Goal: Task Accomplishment & Management: Use online tool/utility

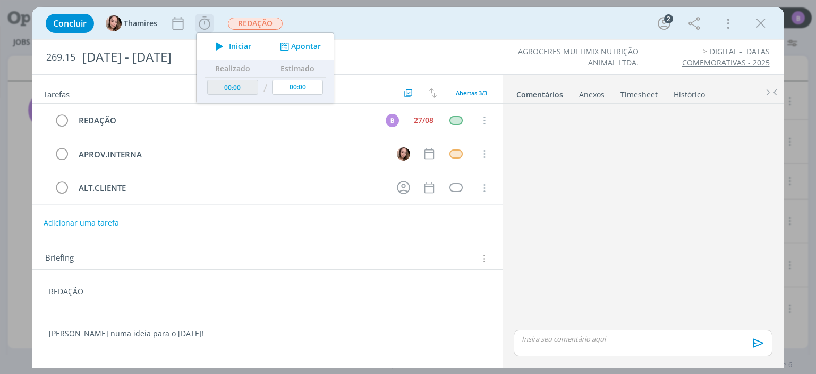
click at [294, 44] on button "Apontar" at bounding box center [299, 46] width 44 height 11
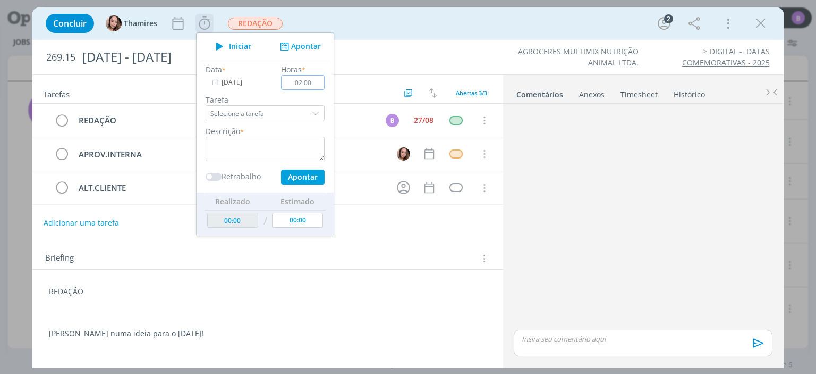
type input "02:00"
click at [260, 159] on textarea "dialog" at bounding box center [265, 149] width 119 height 24
type textarea "Timesheet"
click at [302, 175] on button "Apontar" at bounding box center [303, 177] width 44 height 15
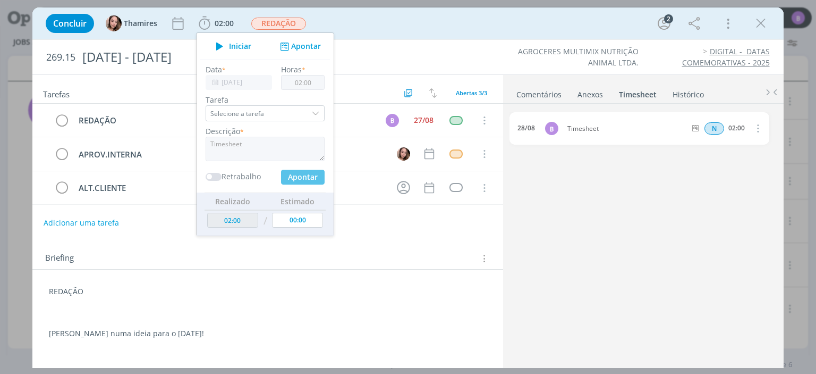
click at [522, 89] on link "Comentários" at bounding box center [539, 92] width 46 height 15
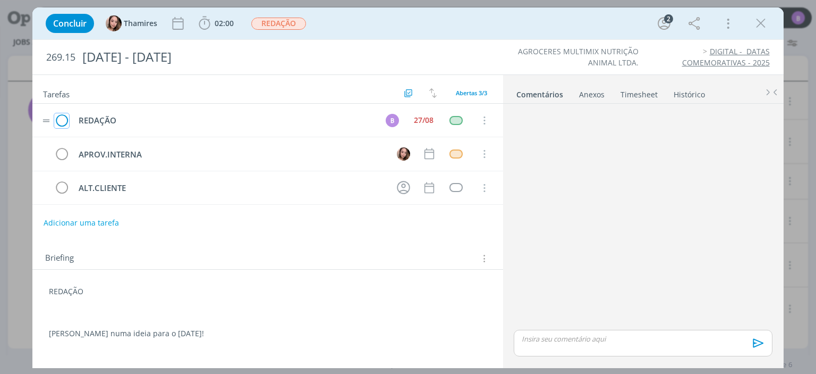
click at [62, 120] on icon "dialog" at bounding box center [61, 121] width 15 height 16
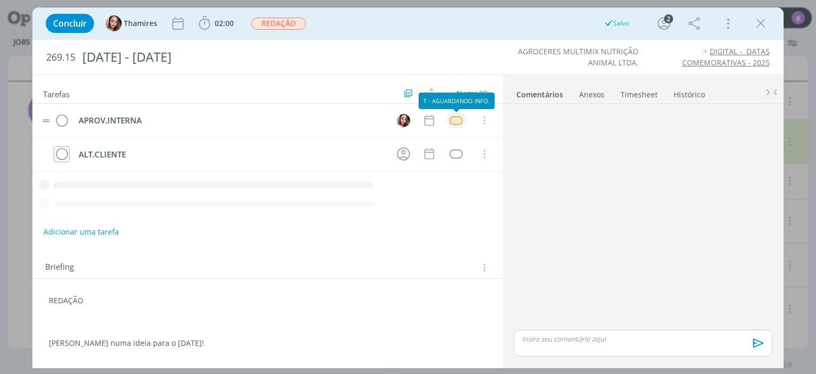
click at [462, 120] on div "dialog" at bounding box center [456, 120] width 13 height 9
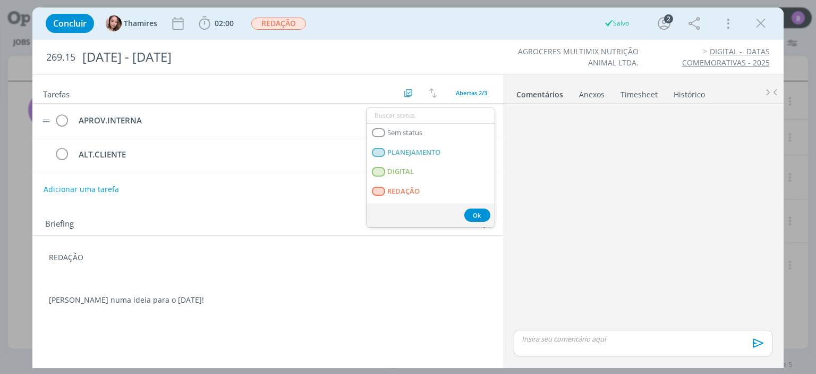
click at [494, 131] on tr "APROV.INTERNA Sem status PLANEJAMENTO DIGITAL REDAÇÃO REVISÃO CRIAÇÃO ALTERAÇÃO…" at bounding box center [267, 120] width 470 height 33
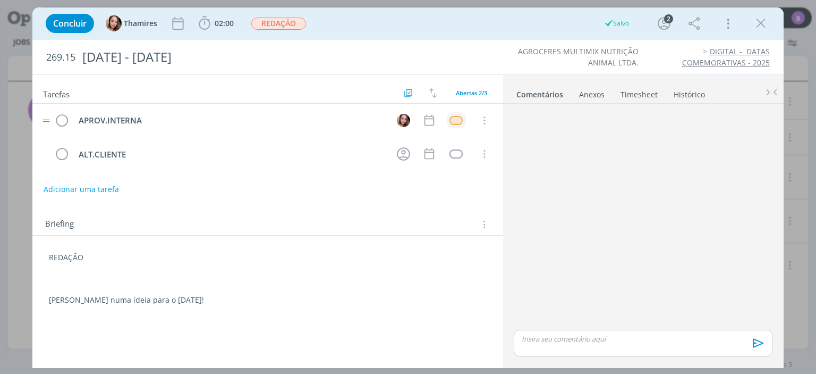
click at [493, 129] on tr "APROV.INTERNA Cancelar" at bounding box center [267, 120] width 470 height 33
click at [456, 122] on div "dialog" at bounding box center [456, 120] width 13 height 9
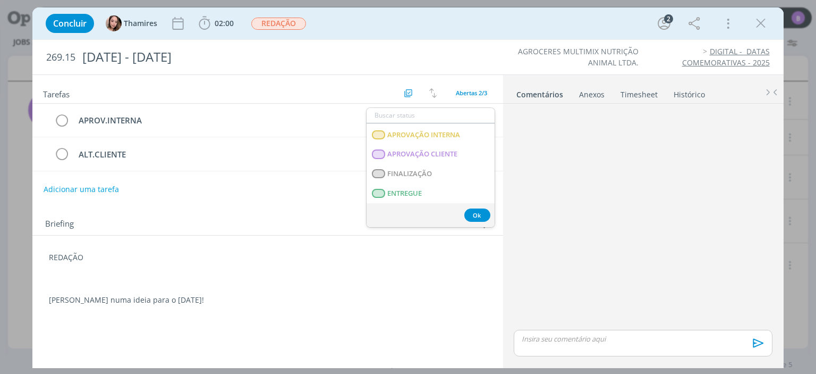
scroll to position [190, 0]
click at [453, 136] on span "APROVAÇÃO INTERNA" at bounding box center [424, 137] width 73 height 9
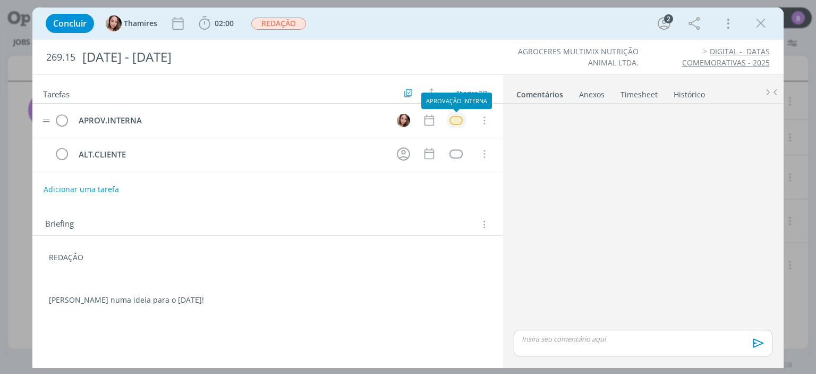
click at [456, 120] on div "dialog" at bounding box center [456, 120] width 13 height 9
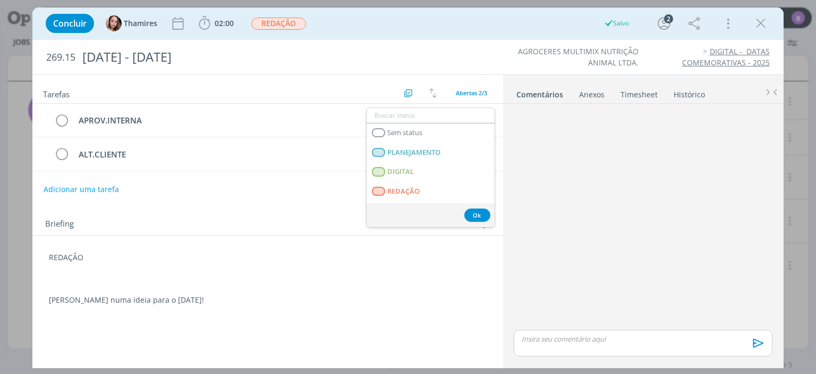
scroll to position [271, 0]
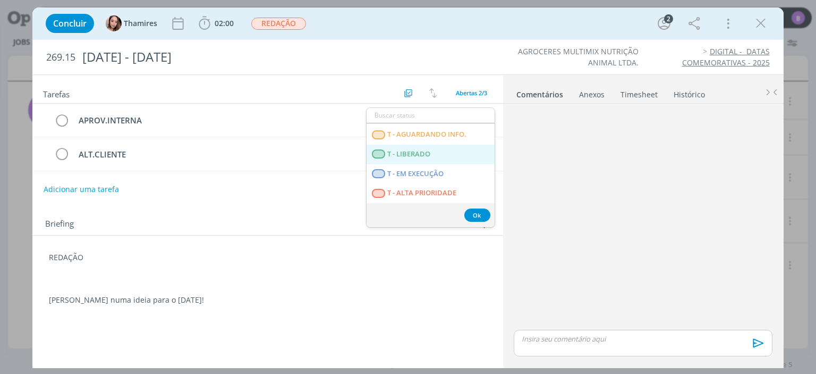
click at [430, 152] on span "T - LIBERADO" at bounding box center [409, 154] width 43 height 9
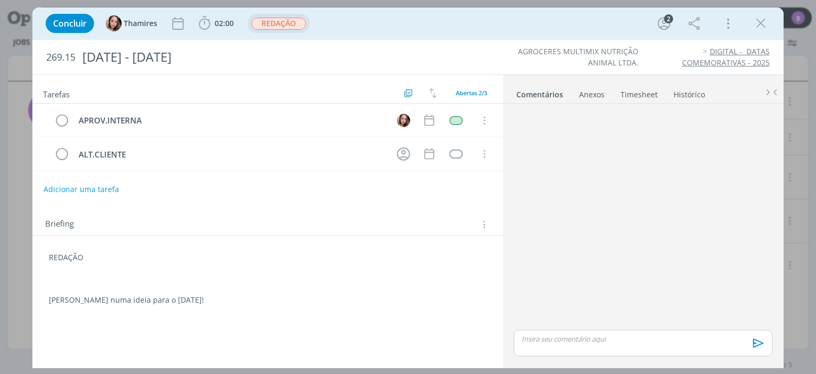
click at [295, 24] on span "REDAÇÃO" at bounding box center [278, 24] width 55 height 12
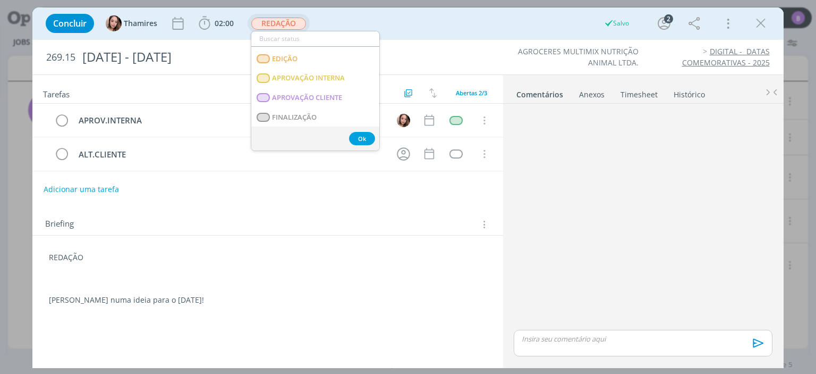
scroll to position [136, 0]
click at [345, 73] on span "APROVAÇÃO INTERNA" at bounding box center [309, 76] width 73 height 9
